Goal: Task Accomplishment & Management: Manage account settings

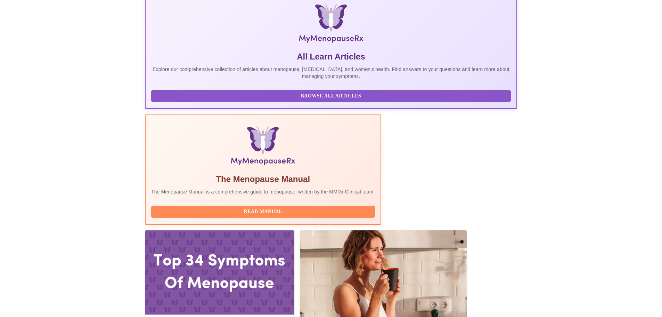
scroll to position [143, 0]
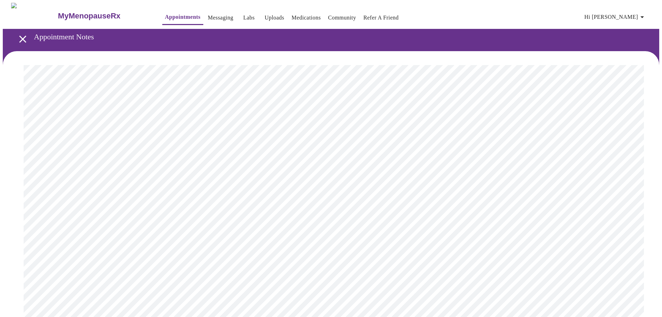
click at [21, 37] on icon "open drawer" at bounding box center [22, 38] width 7 height 7
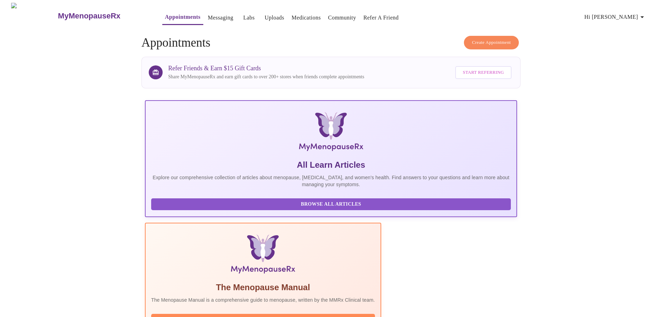
click at [193, 209] on span "Browse All Articles" at bounding box center [331, 204] width 346 height 9
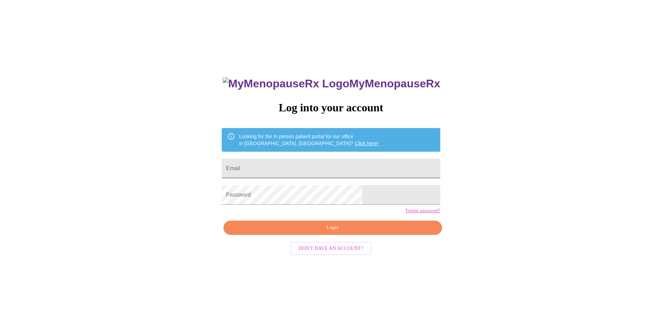
click at [319, 163] on input "Email" at bounding box center [331, 168] width 218 height 19
type input "K"
type input "kellymaucieri@aol.com"
click at [325, 232] on span "Login" at bounding box center [332, 227] width 202 height 9
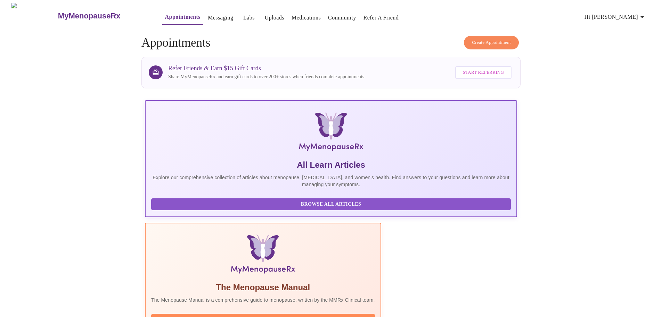
click at [215, 209] on span "Browse All Articles" at bounding box center [331, 204] width 346 height 9
